Goal: Task Accomplishment & Management: Manage account settings

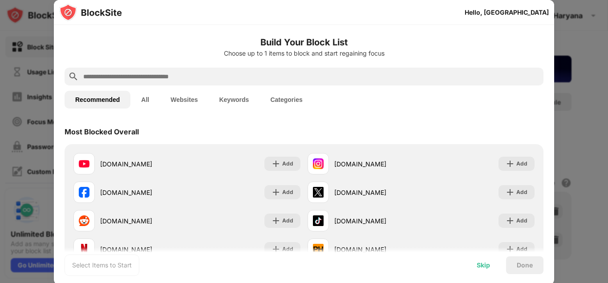
click at [483, 266] on div "Skip" at bounding box center [483, 265] width 13 height 7
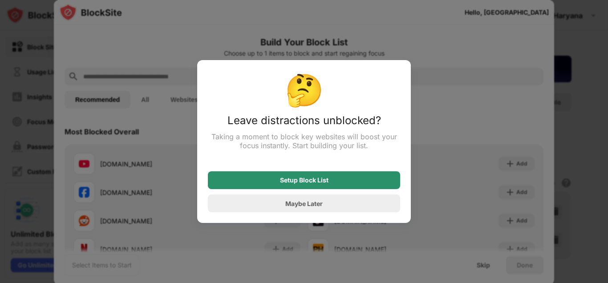
click at [317, 183] on div "Setup Block List" at bounding box center [304, 180] width 49 height 7
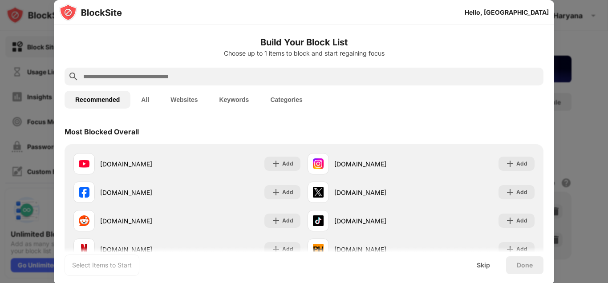
click at [582, 45] on div at bounding box center [304, 141] width 608 height 283
click at [483, 267] on div "Skip" at bounding box center [483, 265] width 13 height 7
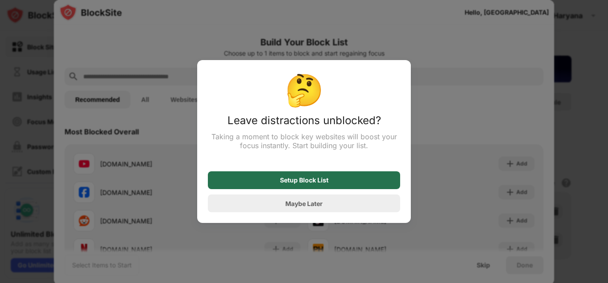
click at [358, 182] on div "Setup Block List" at bounding box center [304, 180] width 192 height 18
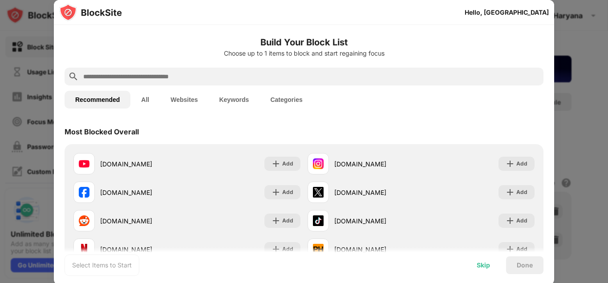
click at [485, 268] on div "Skip" at bounding box center [483, 265] width 13 height 7
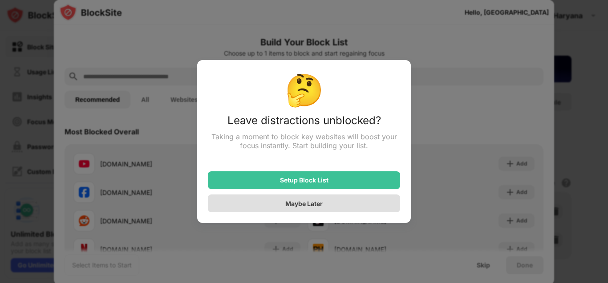
click at [335, 206] on div "Maybe Later" at bounding box center [304, 204] width 192 height 18
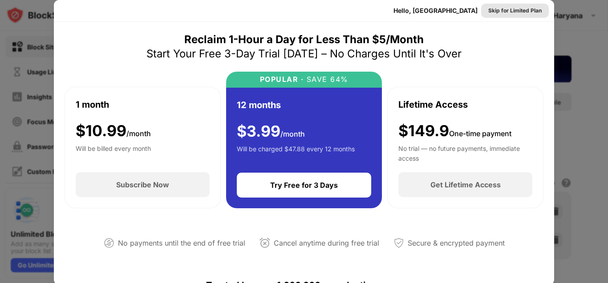
click at [516, 11] on div "Skip for Limited Plan" at bounding box center [514, 10] width 53 height 9
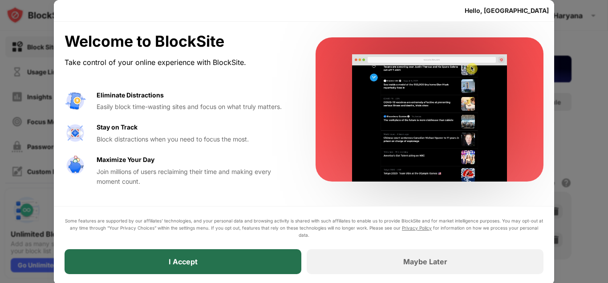
click at [271, 255] on div "I Accept" at bounding box center [183, 261] width 237 height 25
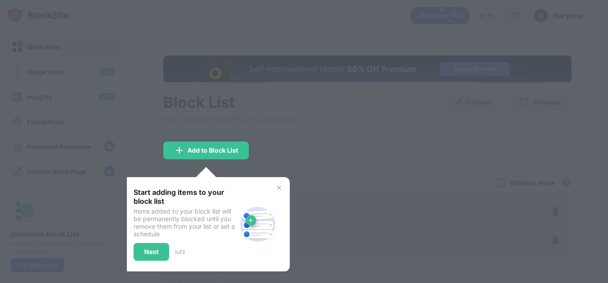
click at [375, 220] on div at bounding box center [304, 141] width 608 height 283
click at [371, 203] on div at bounding box center [304, 141] width 608 height 283
click at [367, 203] on div at bounding box center [304, 141] width 608 height 283
click at [494, 157] on div at bounding box center [304, 141] width 608 height 283
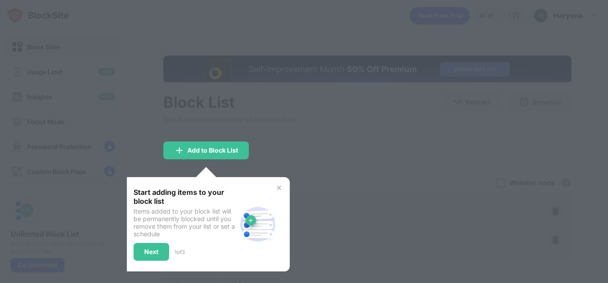
click at [533, 114] on div at bounding box center [304, 141] width 608 height 283
click at [143, 250] on div "Next" at bounding box center [152, 252] width 36 height 18
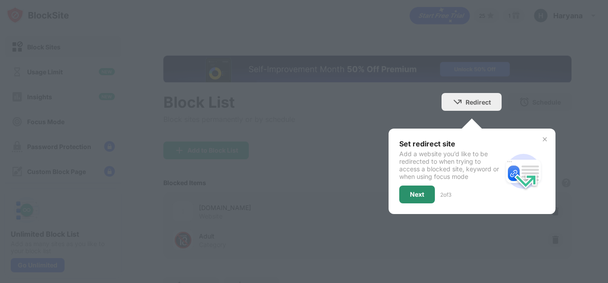
click at [414, 194] on div "Next" at bounding box center [417, 194] width 14 height 7
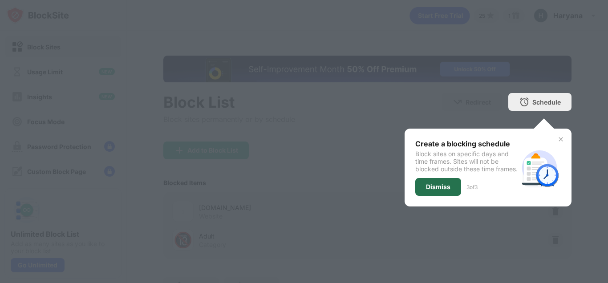
click at [438, 189] on div "Dismiss" at bounding box center [438, 186] width 24 height 7
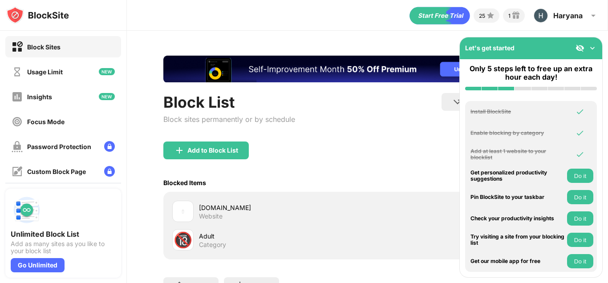
click at [326, 209] on div "[DOMAIN_NAME]" at bounding box center [283, 207] width 169 height 9
click at [595, 44] on img at bounding box center [592, 48] width 9 height 9
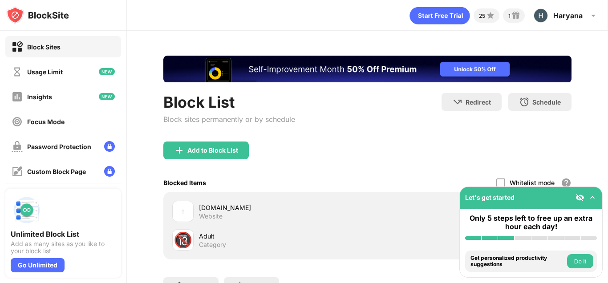
scroll to position [0, 7]
click at [178, 212] on img at bounding box center [183, 211] width 11 height 11
click at [576, 260] on button "Do it" at bounding box center [580, 261] width 26 height 14
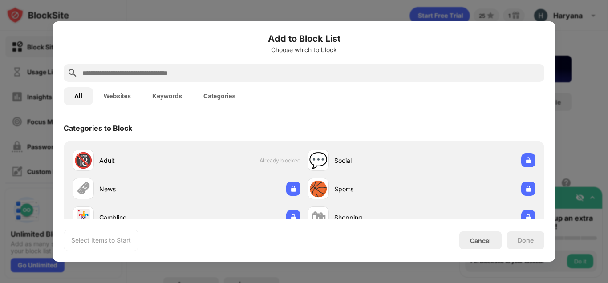
scroll to position [310, 0]
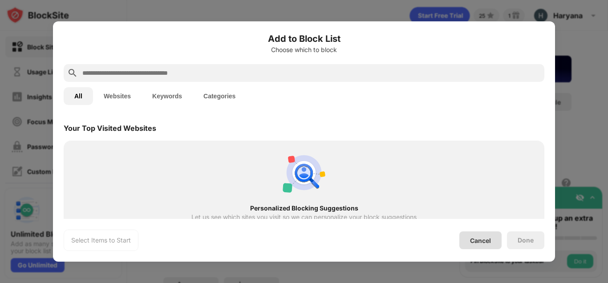
click at [481, 240] on div "Cancel" at bounding box center [480, 241] width 21 height 8
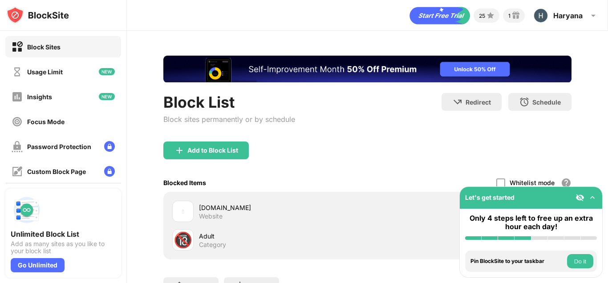
click at [428, 232] on div "🔞 Adult Category" at bounding box center [368, 240] width 398 height 28
click at [583, 200] on img at bounding box center [580, 197] width 9 height 9
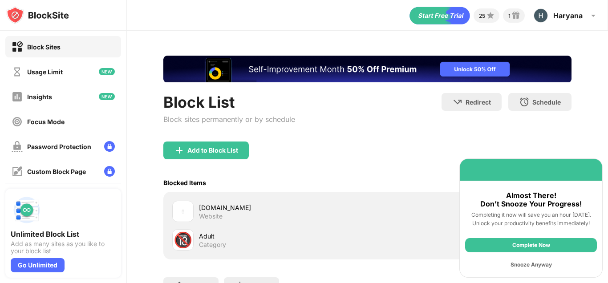
click at [540, 264] on div "Snooze Anyway" at bounding box center [531, 265] width 132 height 14
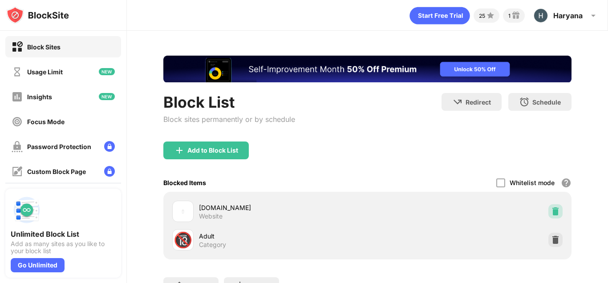
click at [551, 212] on img at bounding box center [555, 211] width 9 height 9
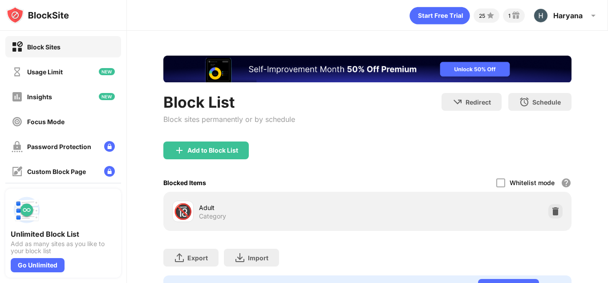
scroll to position [0, 0]
